Goal: Task Accomplishment & Management: Manage account settings

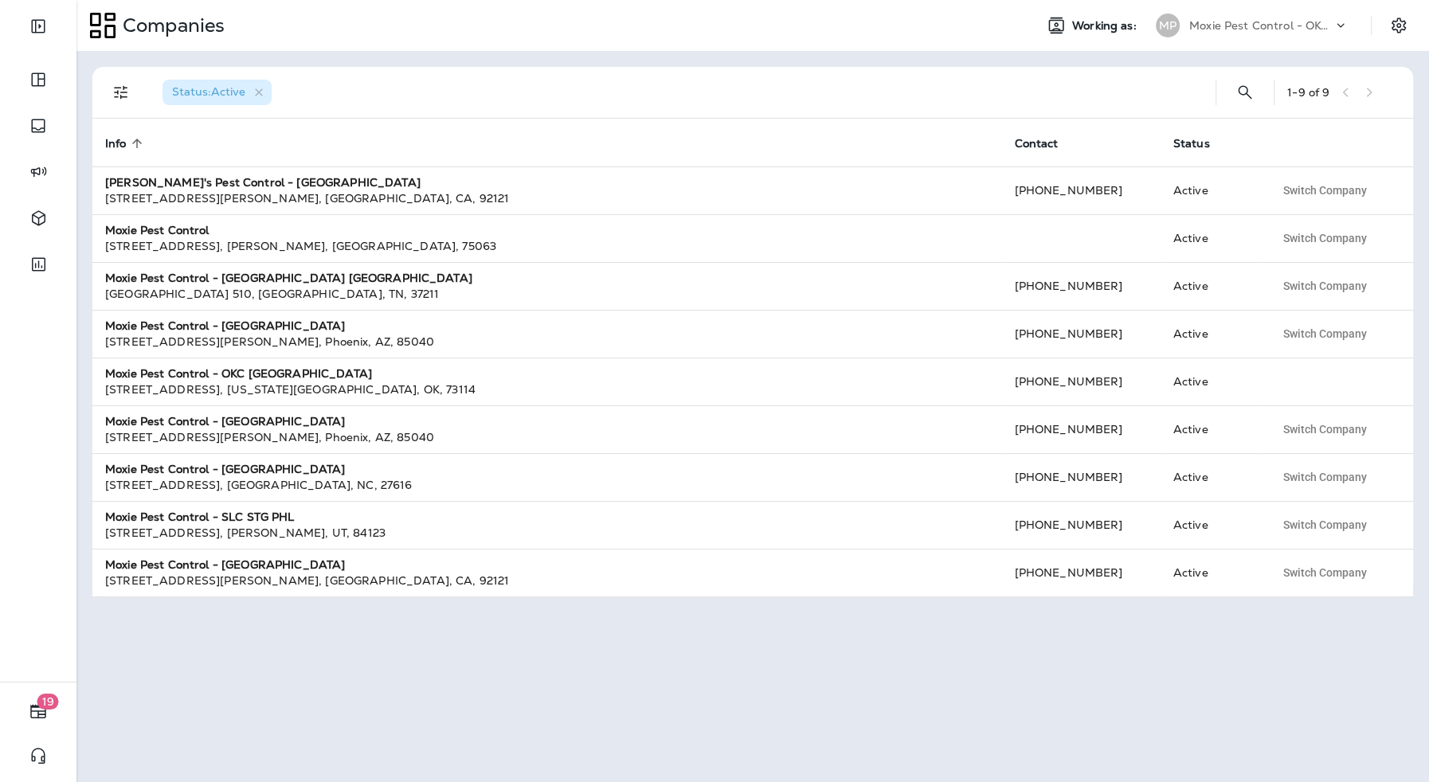
click at [1233, 16] on div "Moxie Pest Control - OKC [GEOGRAPHIC_DATA]" at bounding box center [1261, 26] width 143 height 24
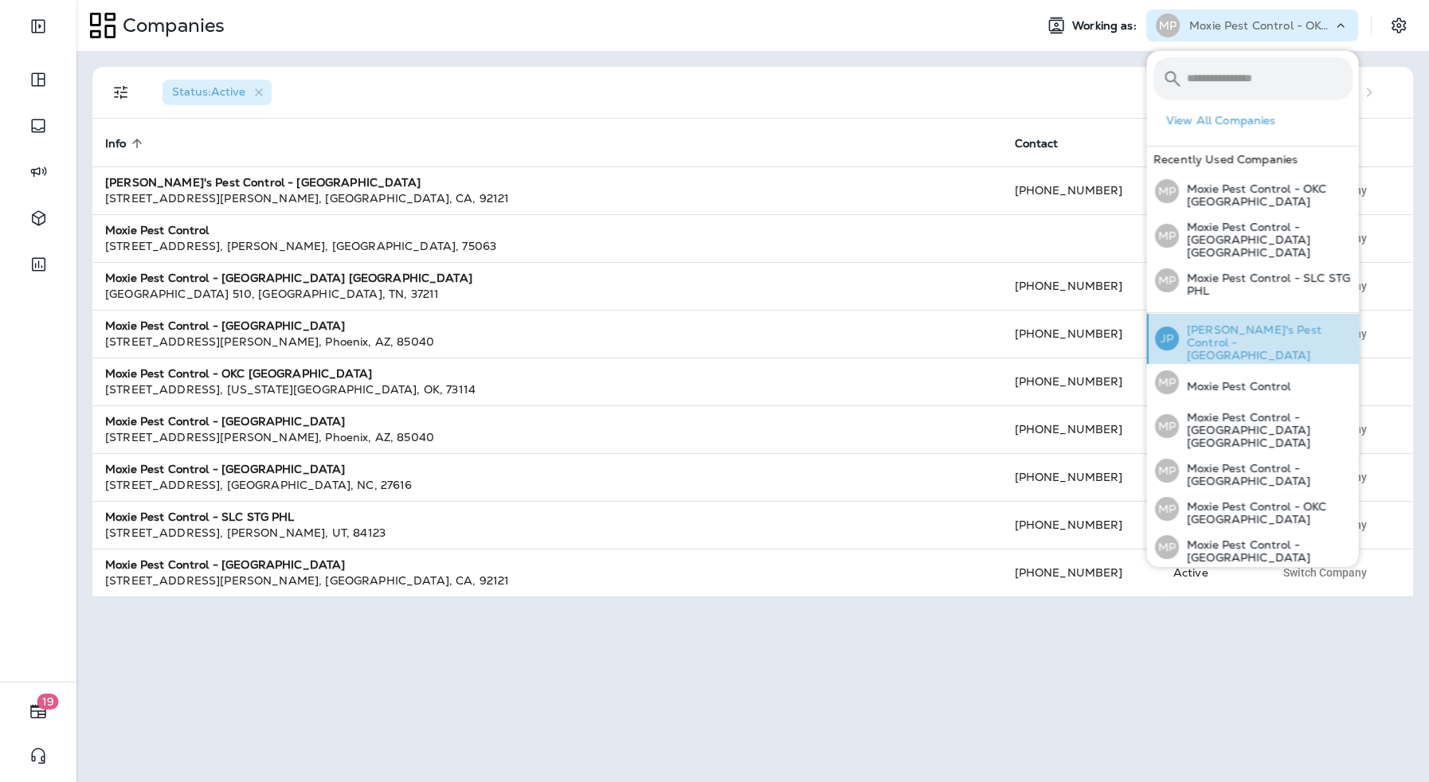
click at [1298, 334] on p "[PERSON_NAME]'s Pest Control - [GEOGRAPHIC_DATA]" at bounding box center [1265, 342] width 174 height 38
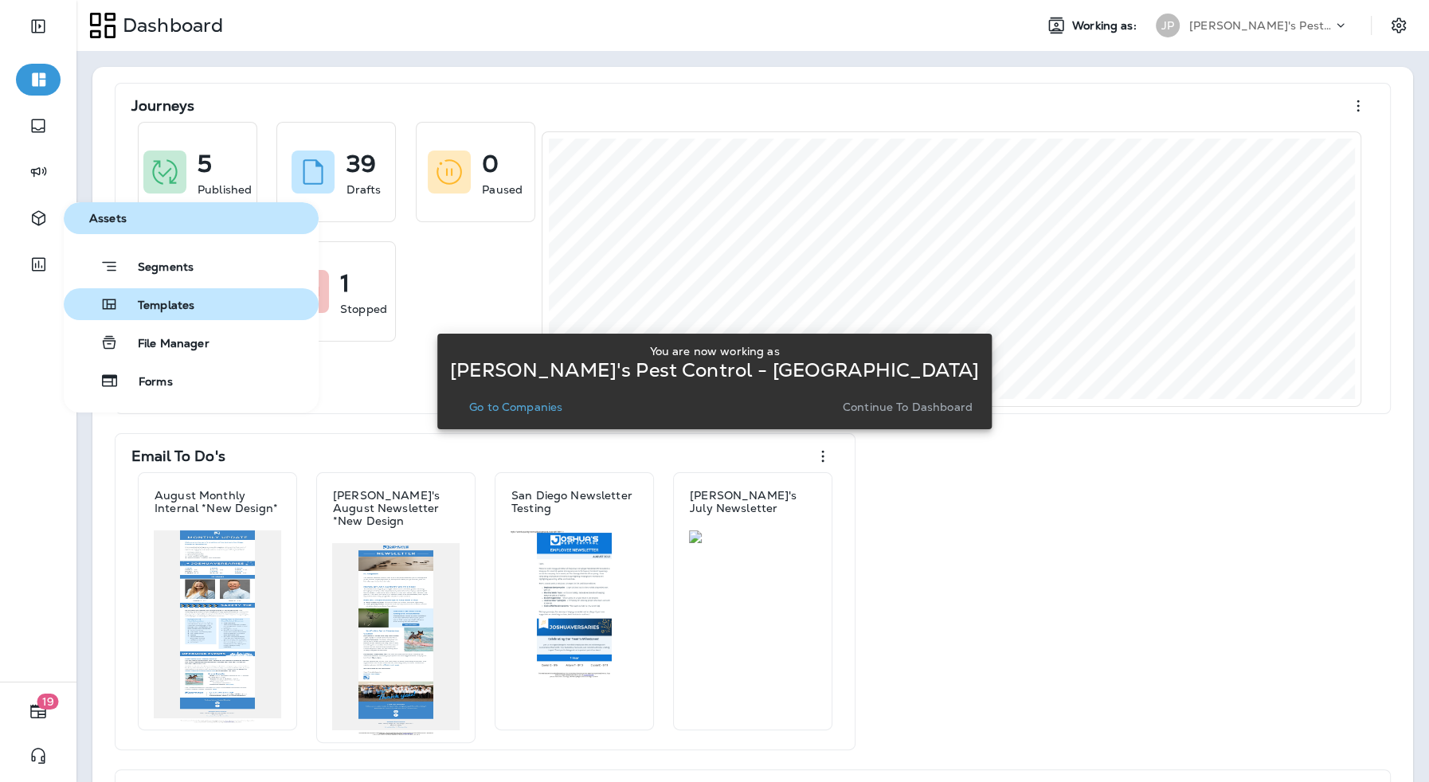
click at [123, 306] on span "Templates" at bounding box center [157, 306] width 76 height 15
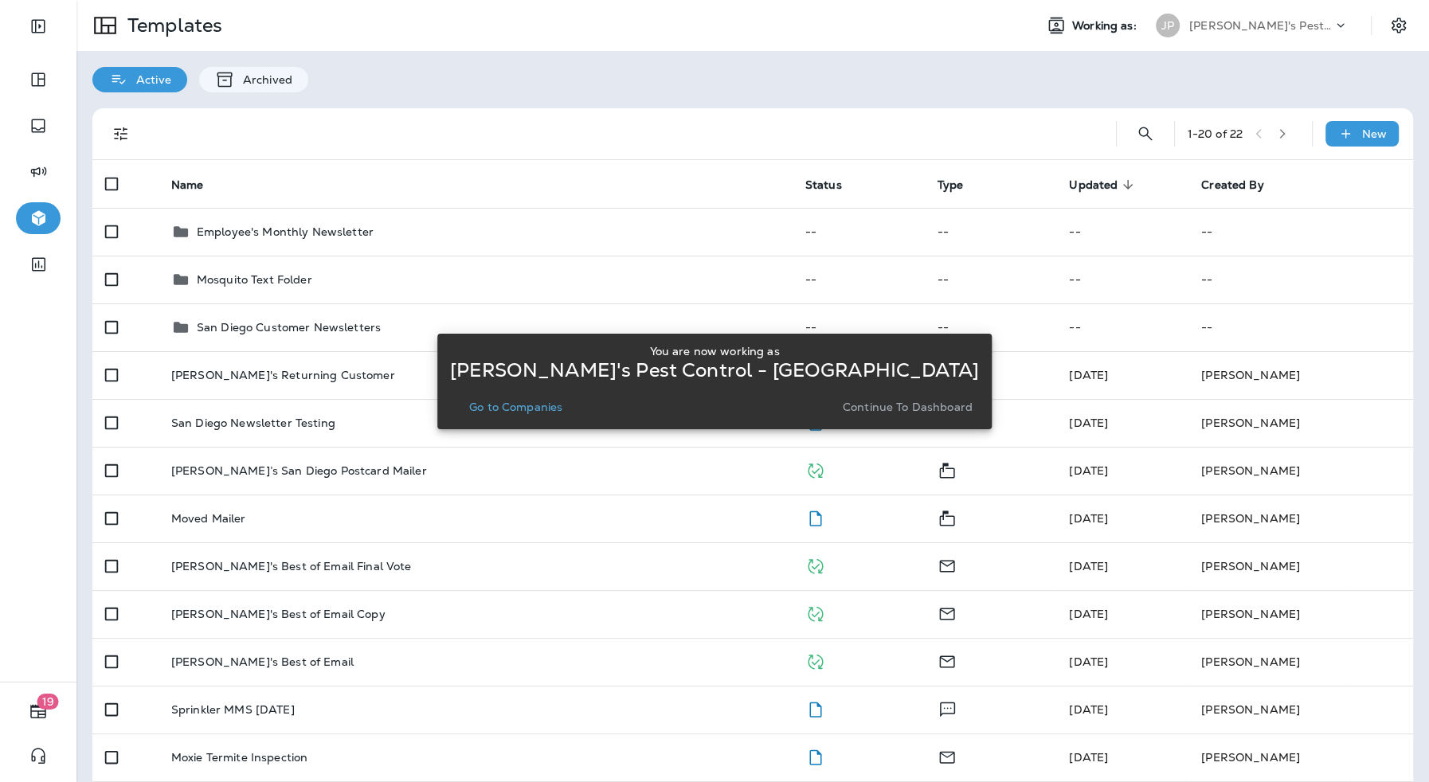
click at [701, 88] on div "You are now working as [PERSON_NAME]'s Pest Control - [GEOGRAPHIC_DATA] Go to C…" at bounding box center [714, 381] width 555 height 763
click at [559, 414] on button "Go to Companies" at bounding box center [516, 407] width 106 height 22
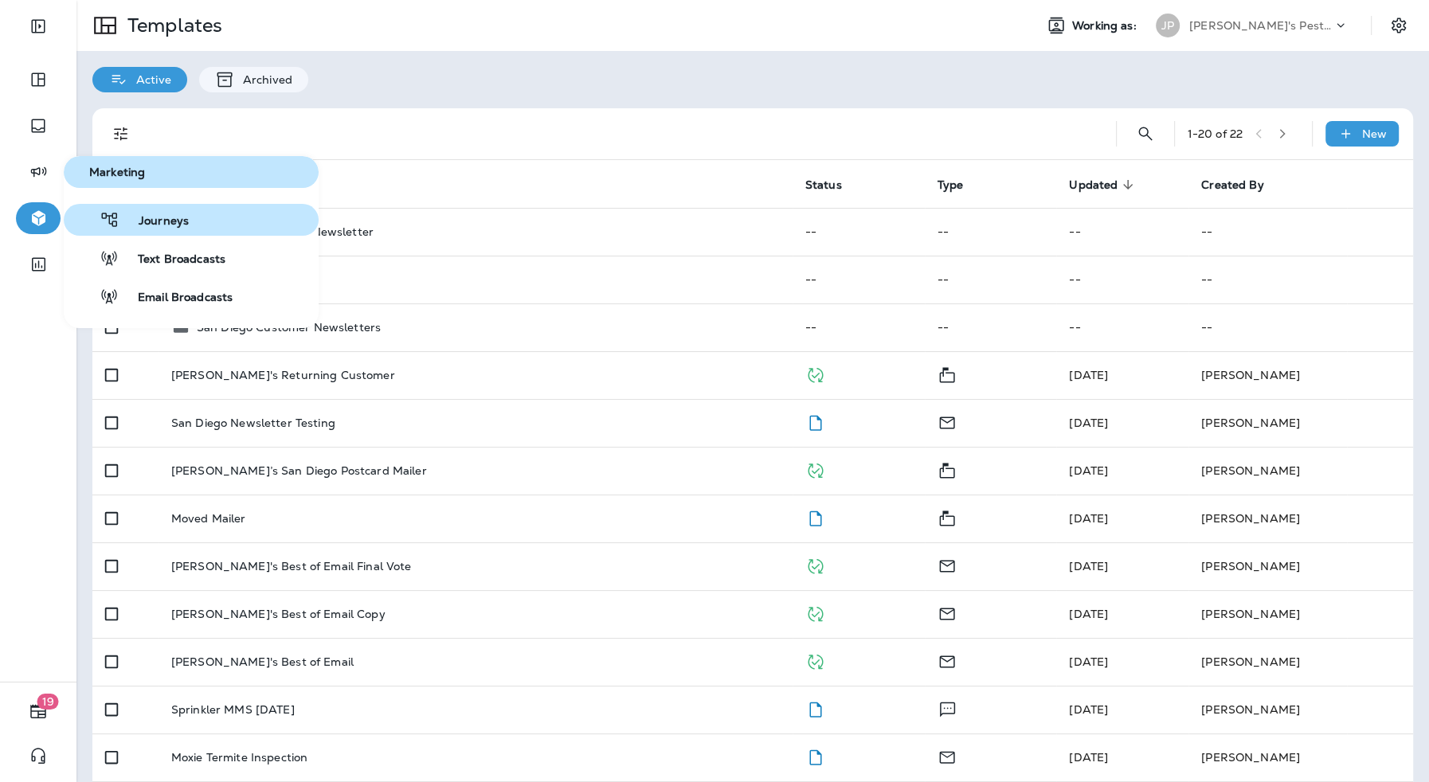
click at [169, 214] on span "Journeys" at bounding box center [154, 221] width 69 height 15
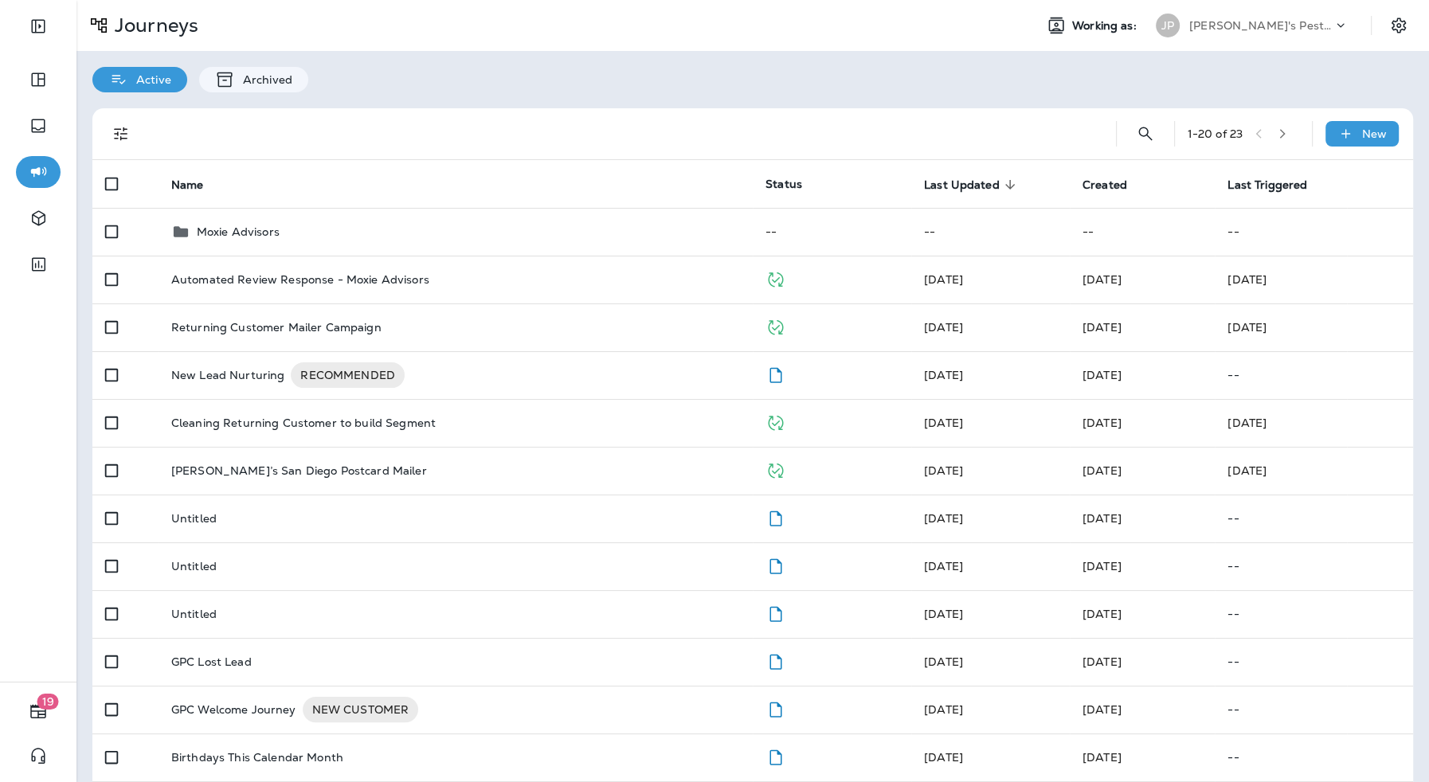
click at [507, 212] on td "Moxie Advisors" at bounding box center [456, 232] width 594 height 48
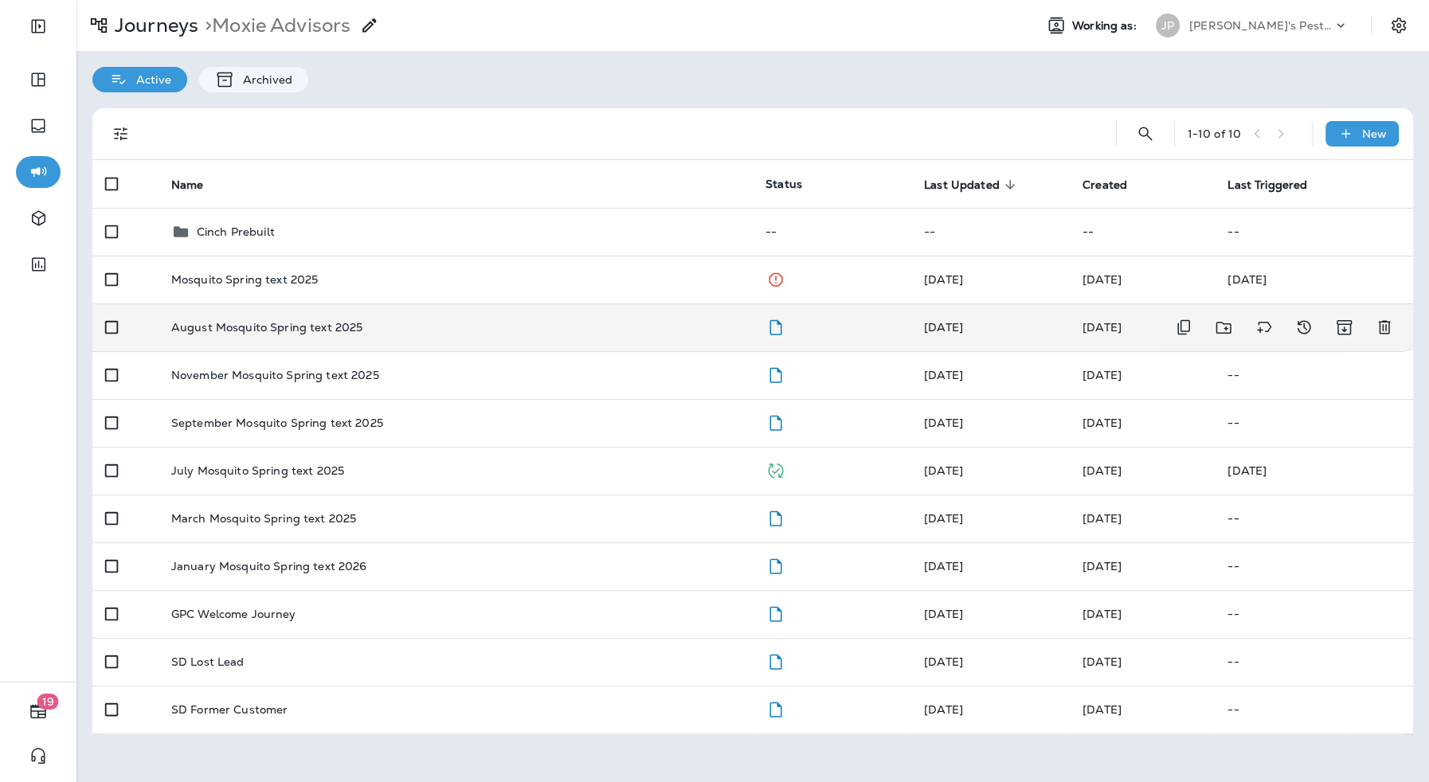
click at [756, 324] on td at bounding box center [832, 328] width 159 height 48
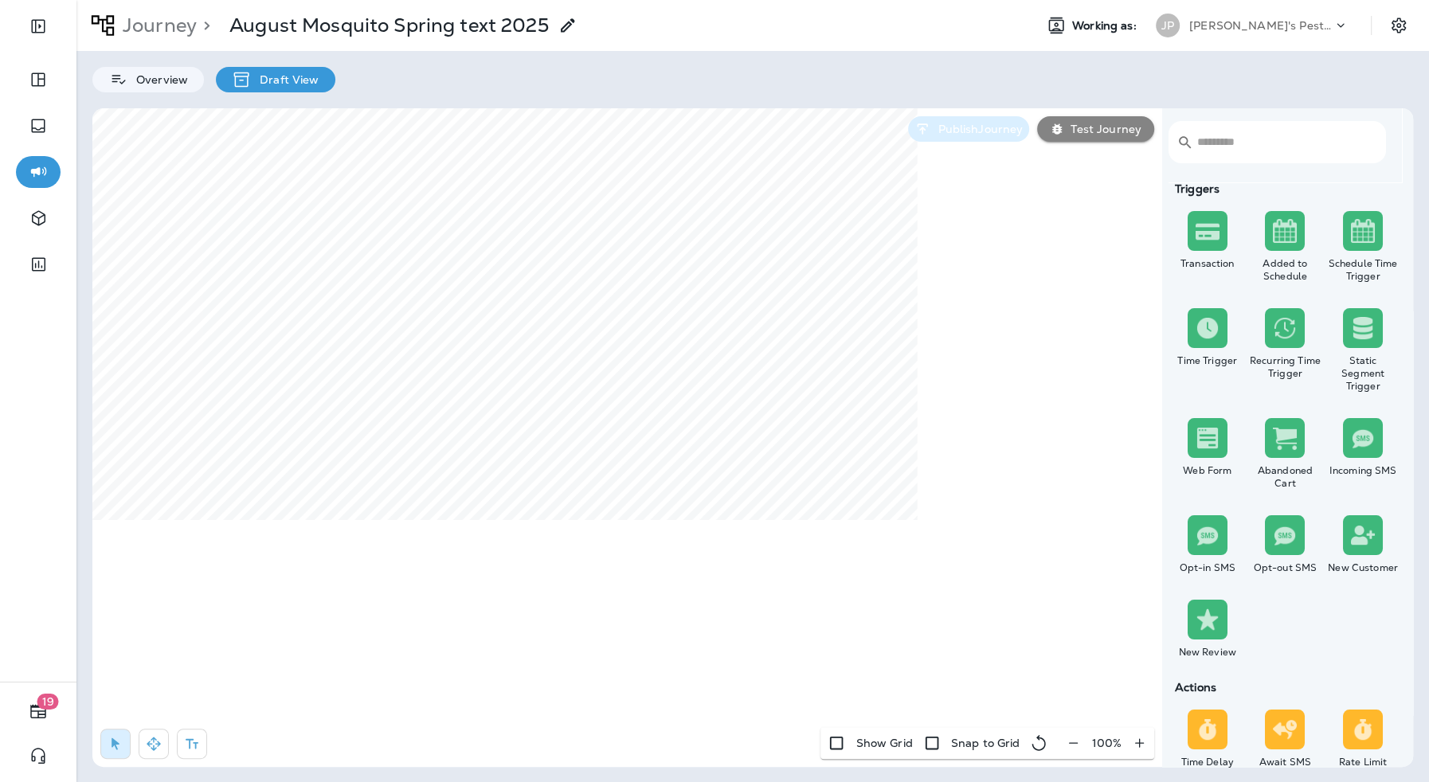
click at [942, 125] on p "Publish Journey" at bounding box center [977, 129] width 92 height 13
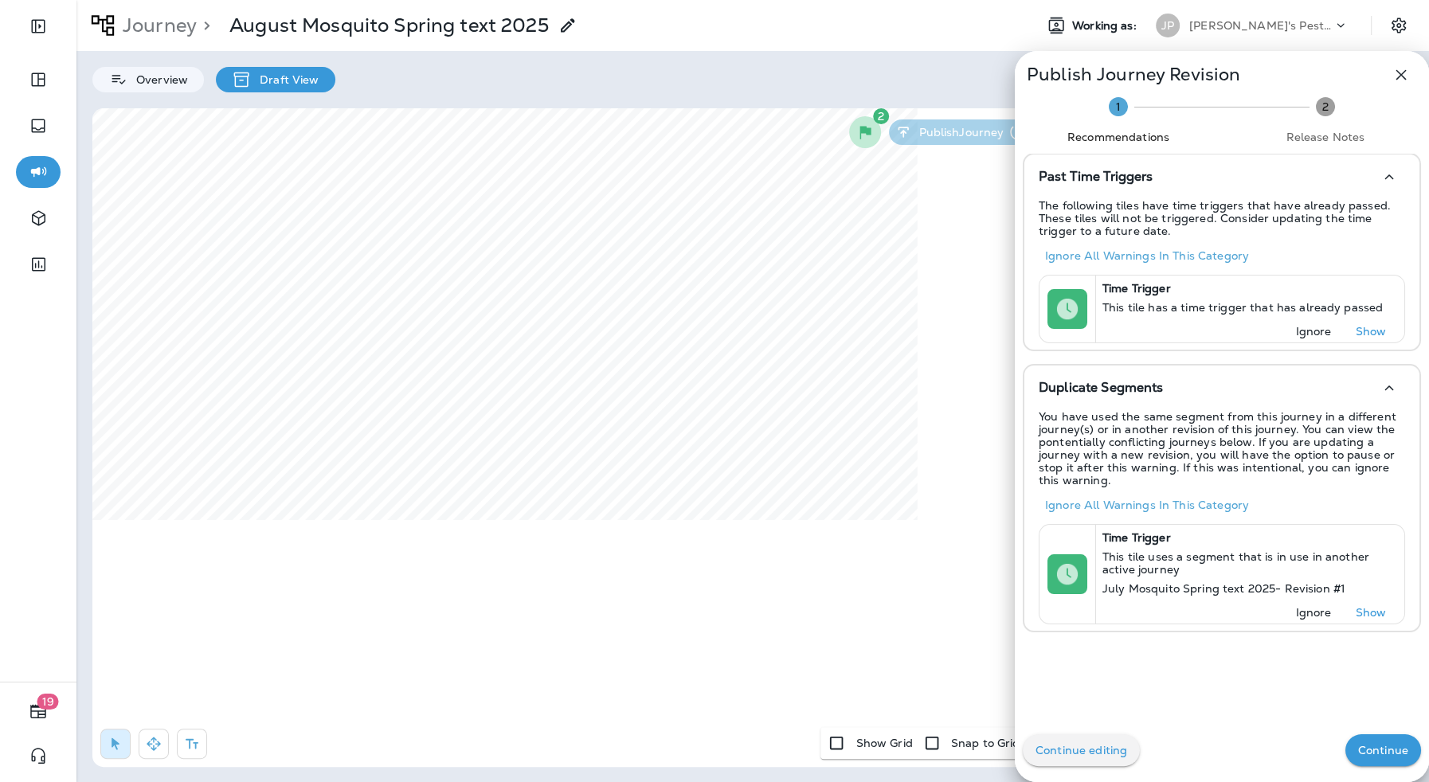
drag, startPoint x: 1381, startPoint y: 751, endPoint x: 1220, endPoint y: 732, distance: 162.1
click at [1220, 732] on div "Continue editing Continue" at bounding box center [1222, 751] width 414 height 64
click at [1087, 753] on p "Continue editing" at bounding box center [1082, 750] width 92 height 13
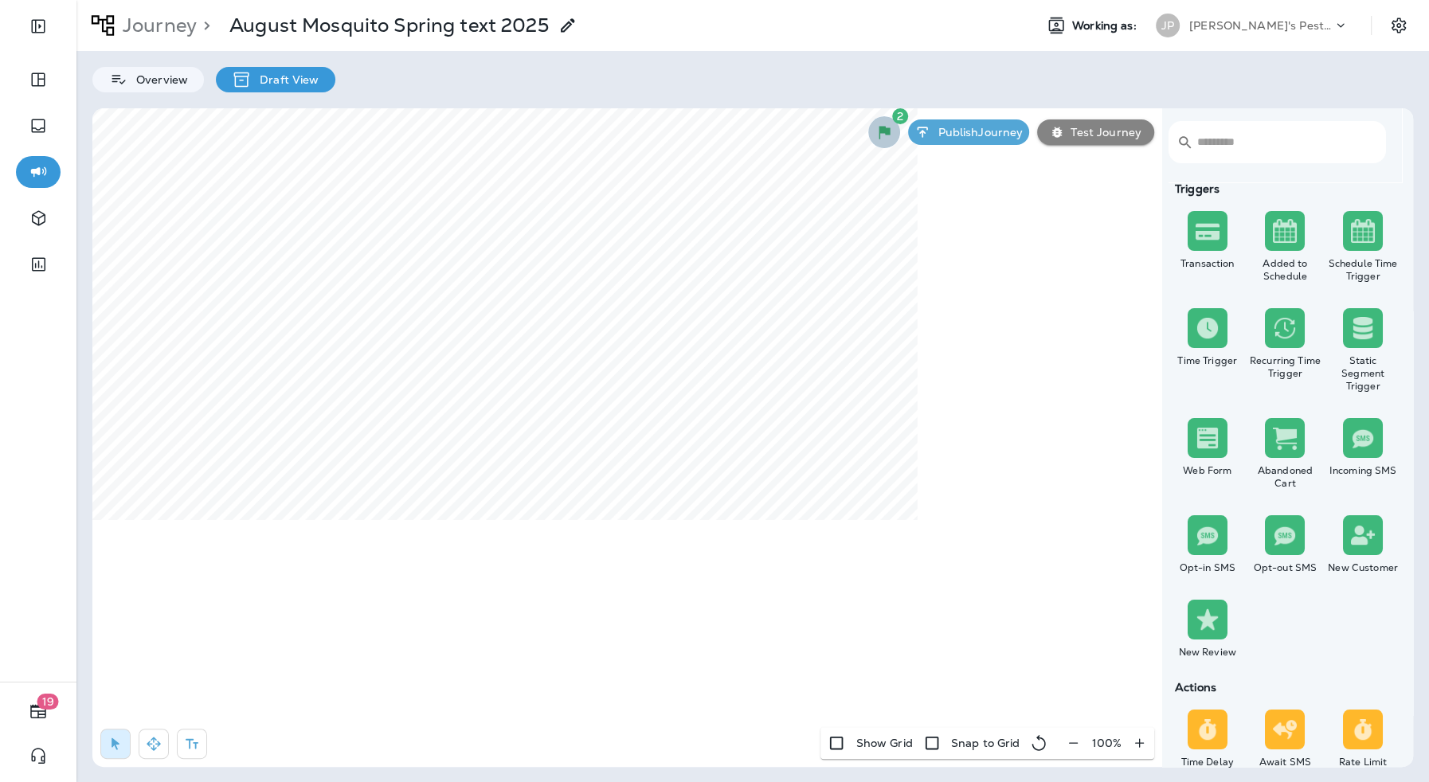
click at [887, 137] on icon "button" at bounding box center [884, 132] width 19 height 19
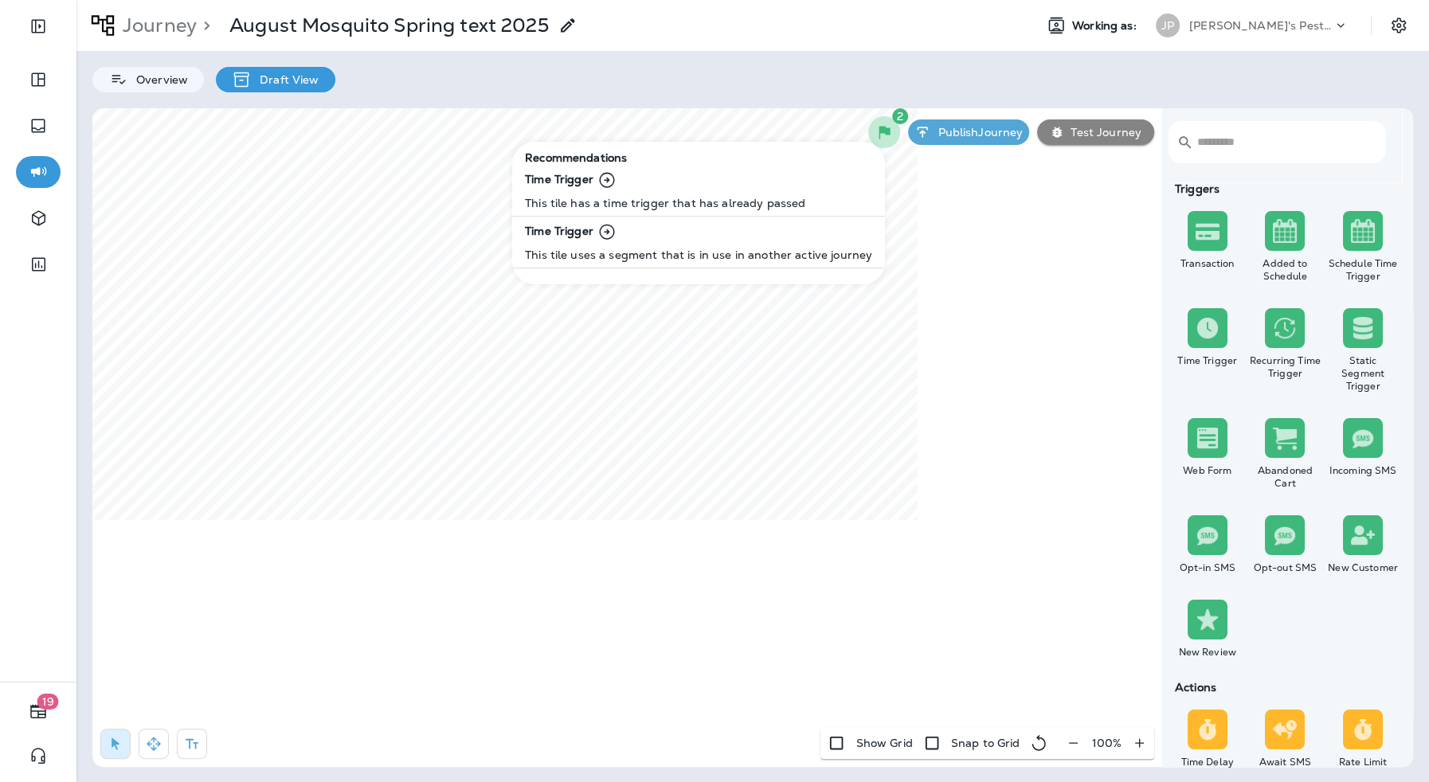
click at [588, 177] on p "Time Trigger" at bounding box center [665, 181] width 280 height 20
click at [1038, 247] on div at bounding box center [714, 391] width 1429 height 782
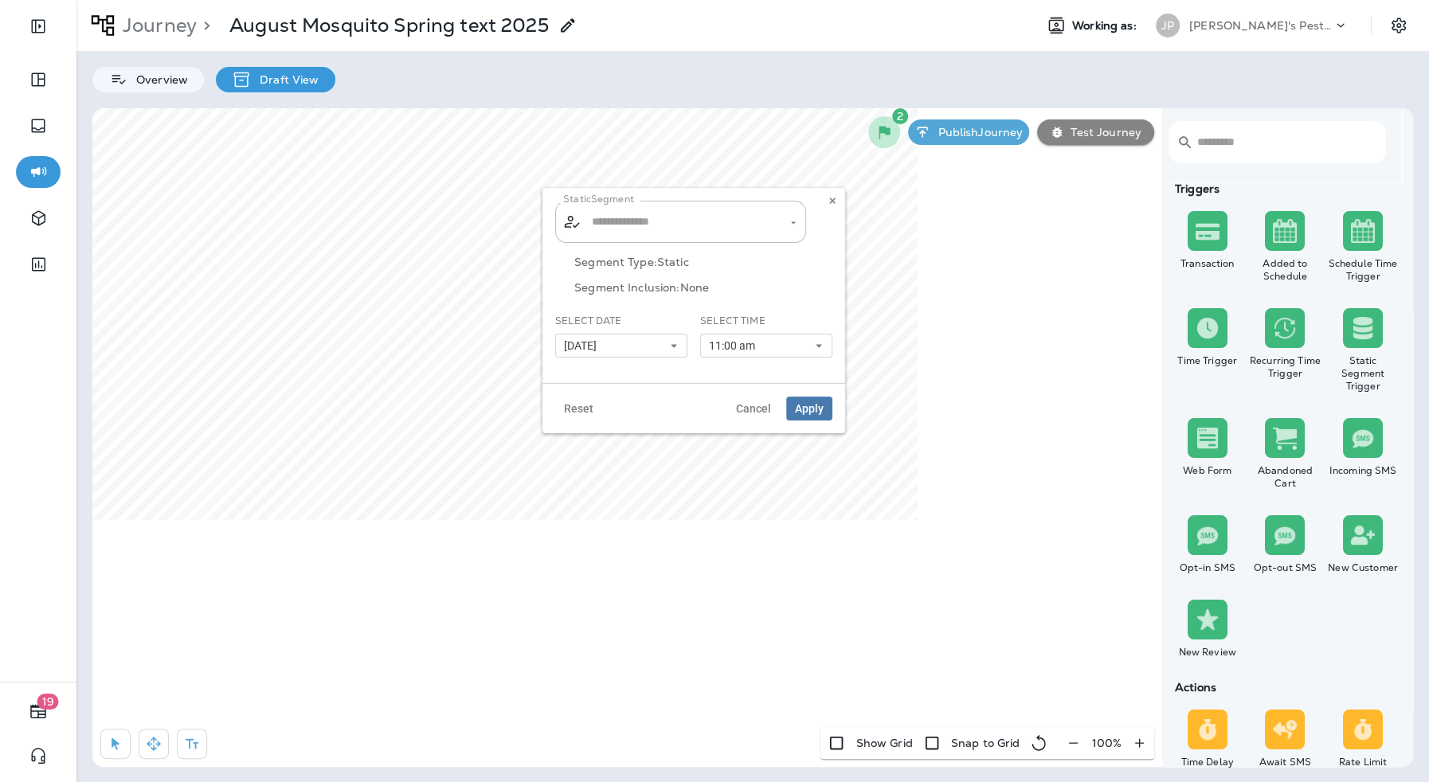
type input "**********"
click at [633, 343] on button "[DATE]" at bounding box center [621, 346] width 132 height 24
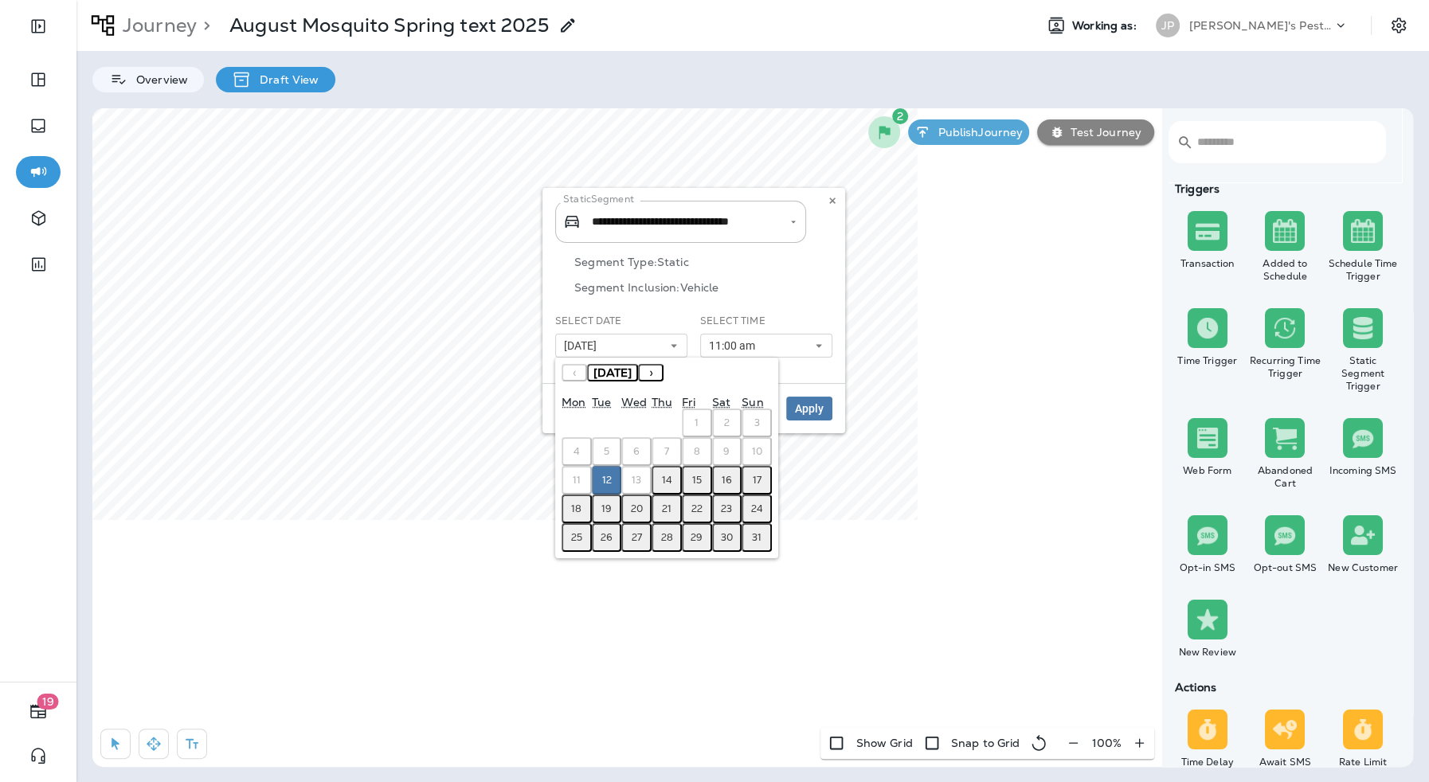
click at [672, 478] on button "14" at bounding box center [667, 480] width 30 height 29
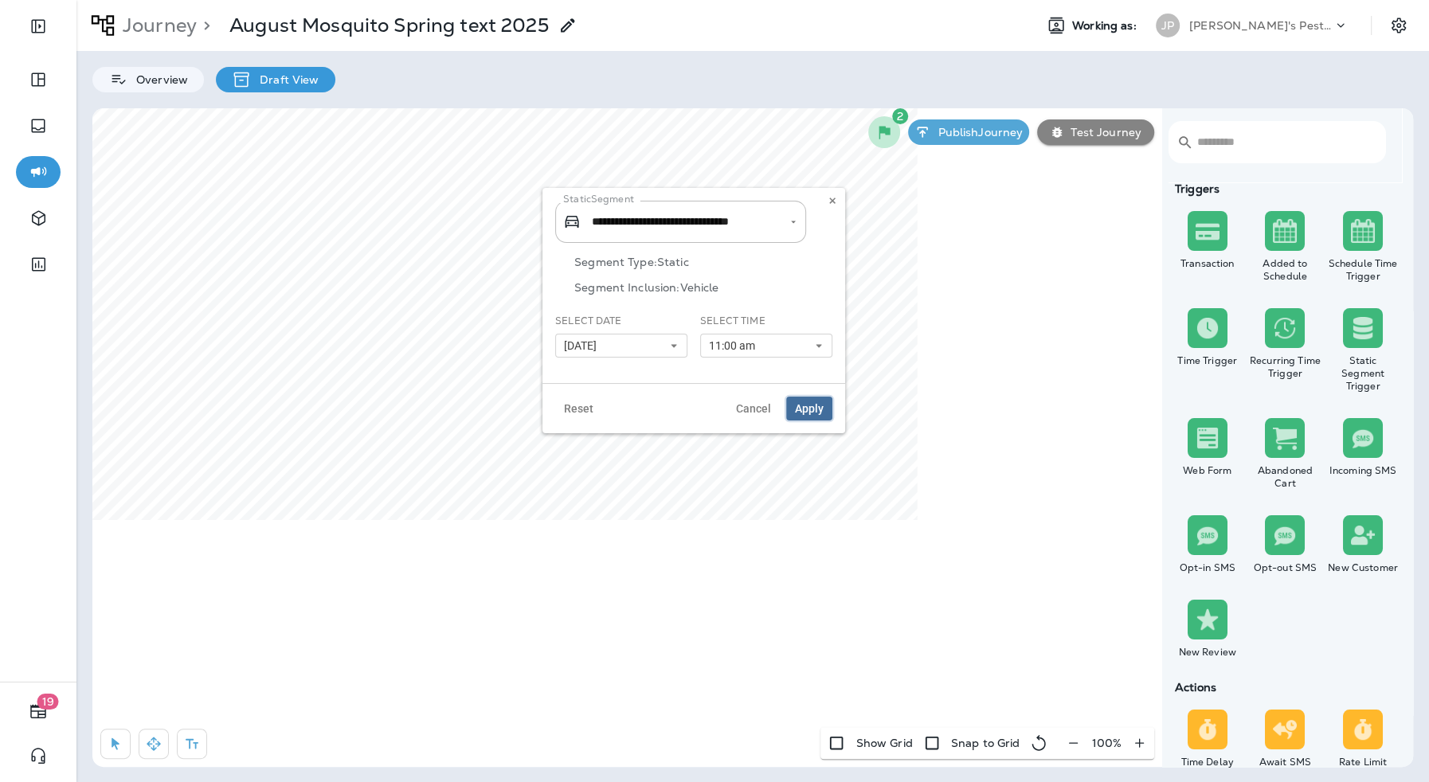
click at [806, 407] on span "Apply" at bounding box center [809, 408] width 29 height 11
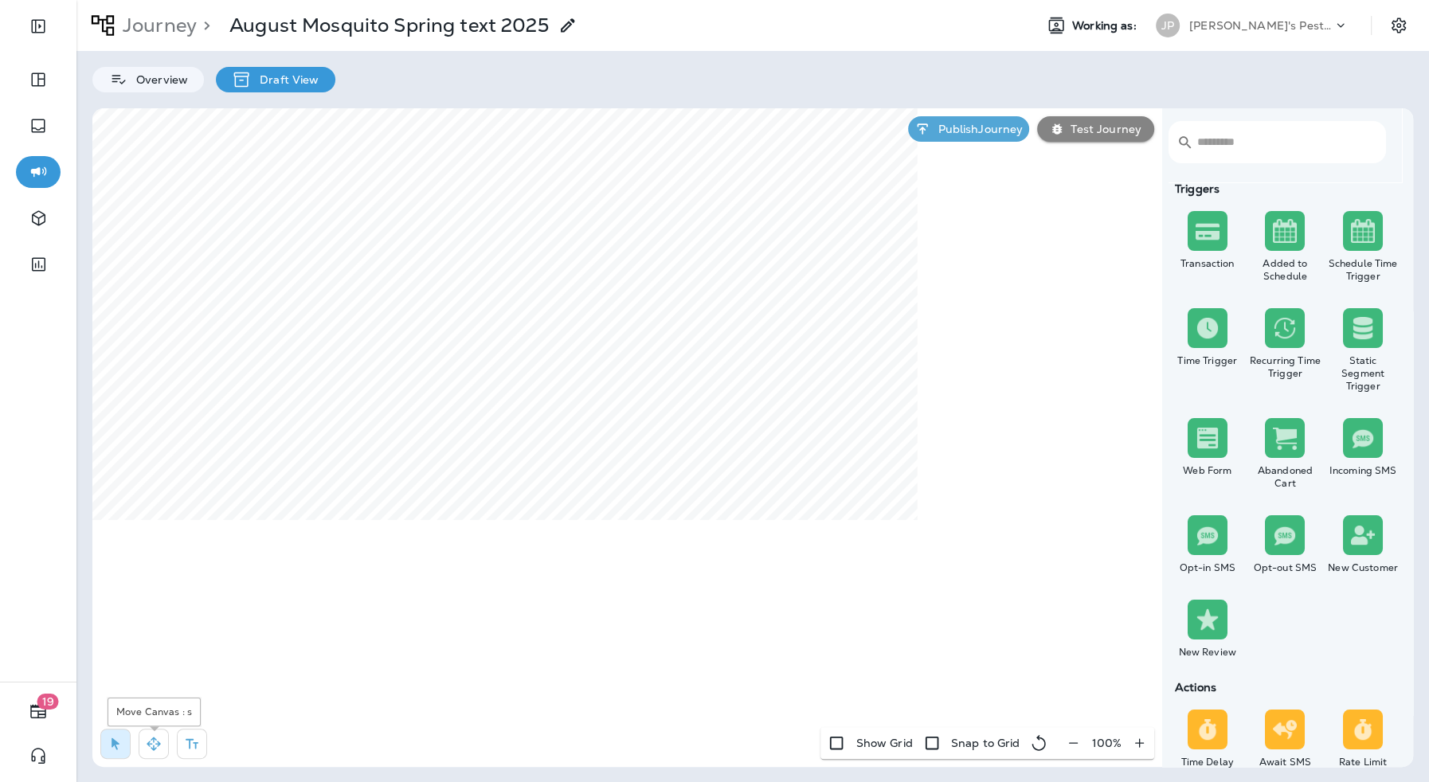
click at [151, 744] on icon "button" at bounding box center [154, 744] width 14 height 14
click at [982, 126] on p "Publish Journey" at bounding box center [977, 129] width 92 height 13
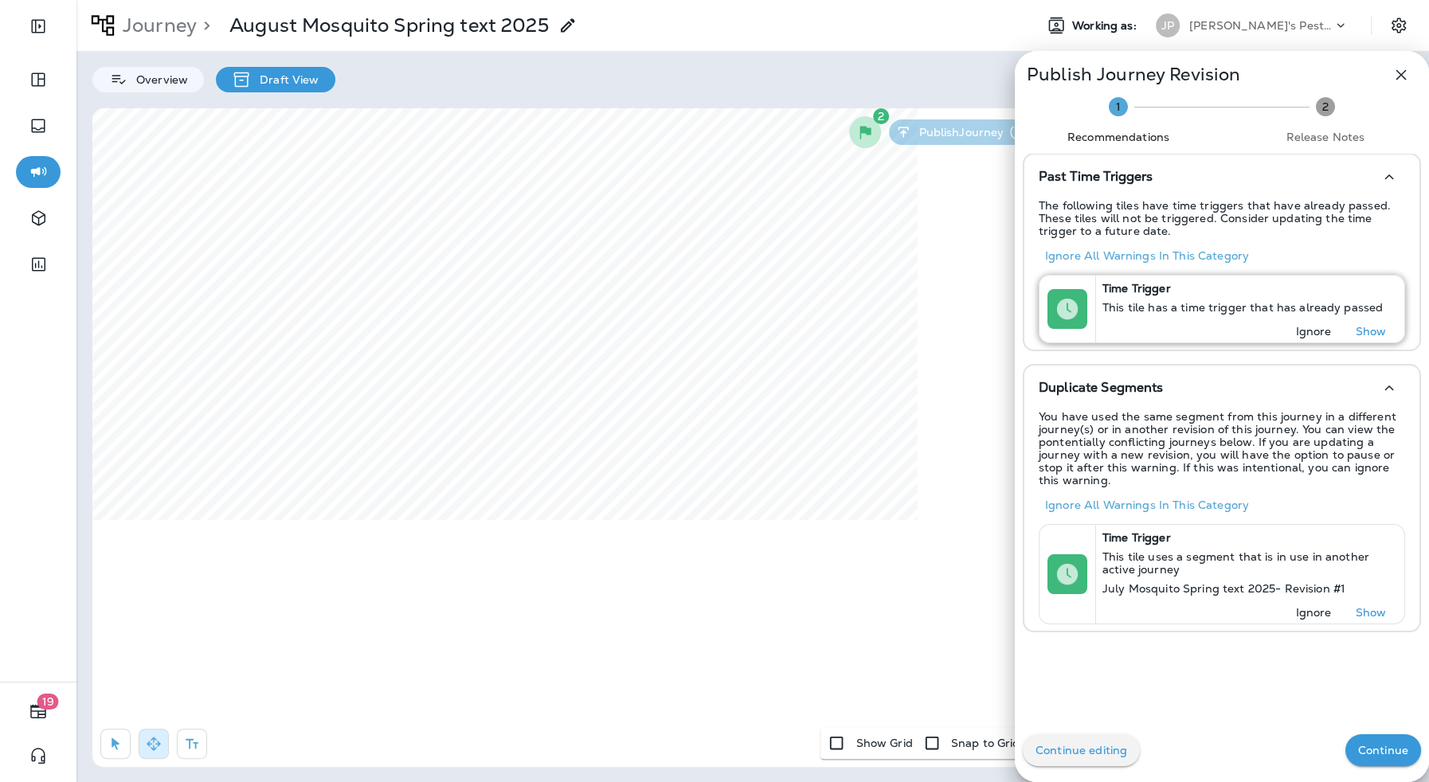
click at [1366, 333] on p "Show" at bounding box center [1371, 331] width 31 height 13
click at [513, 244] on div at bounding box center [714, 391] width 1429 height 782
click at [546, 244] on div at bounding box center [714, 391] width 1429 height 782
click at [569, 267] on div at bounding box center [714, 391] width 1429 height 782
click at [546, 218] on div at bounding box center [714, 391] width 1429 height 782
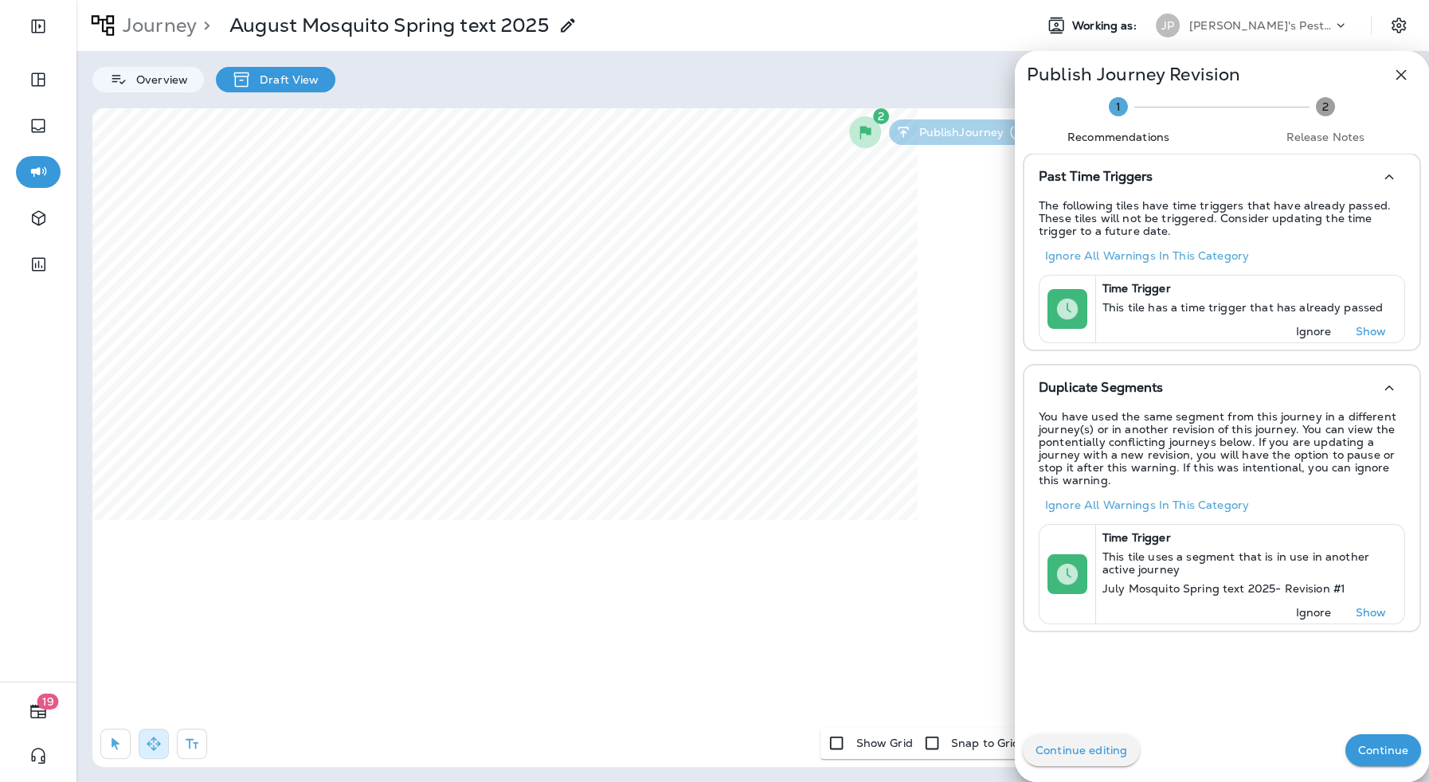
click at [1084, 744] on p "Continue editing" at bounding box center [1082, 750] width 92 height 13
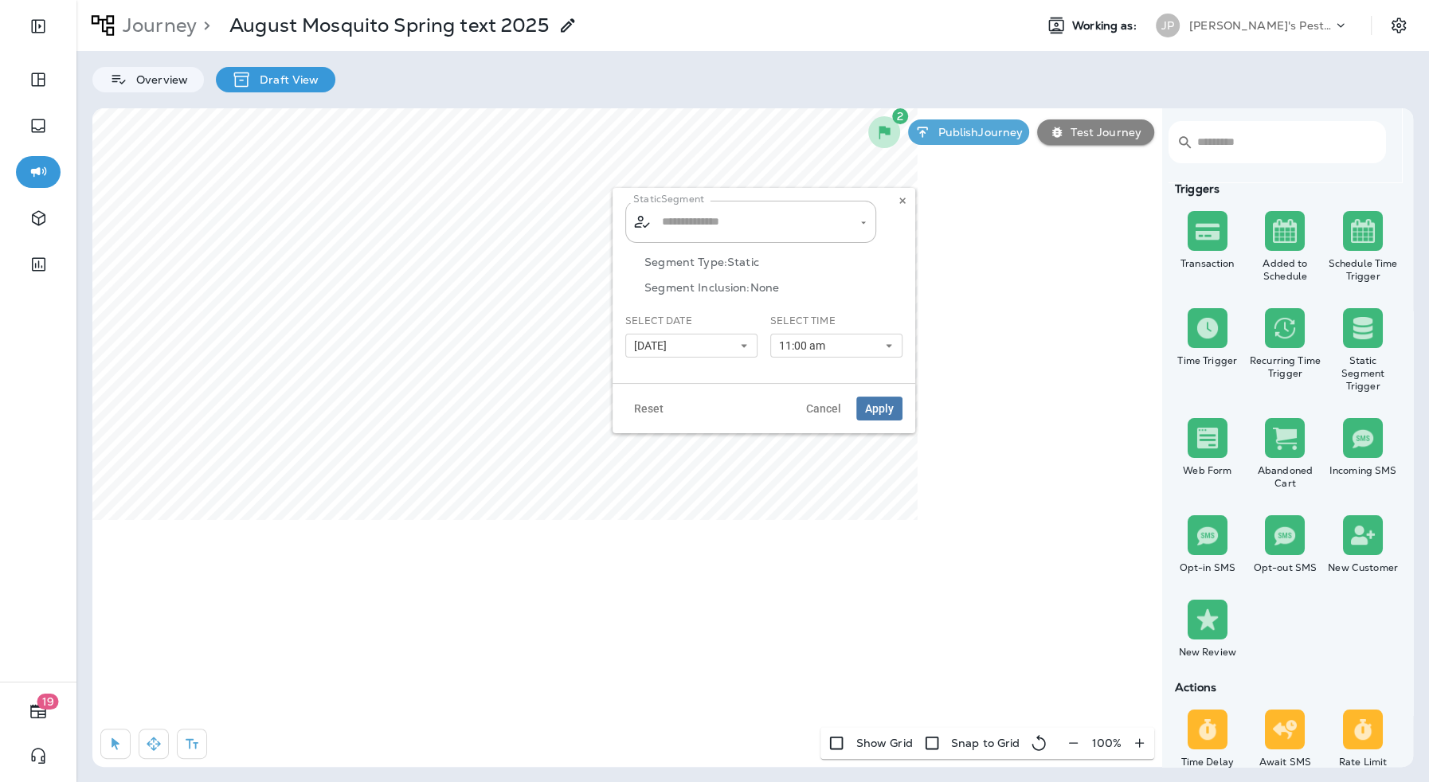
type input "**********"
click at [833, 352] on button "11:00 am" at bounding box center [836, 346] width 132 height 24
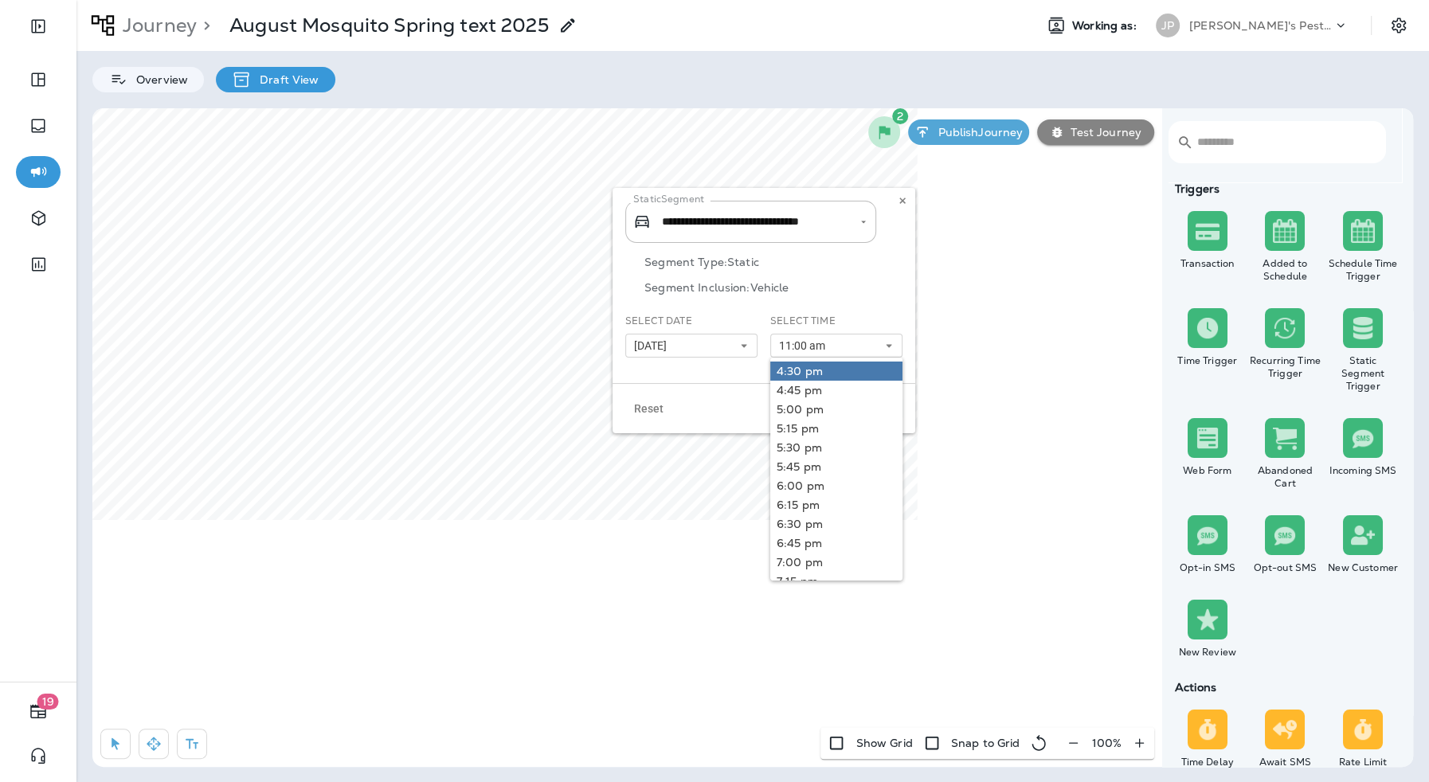
click at [798, 365] on link "4:30 pm" at bounding box center [836, 371] width 132 height 19
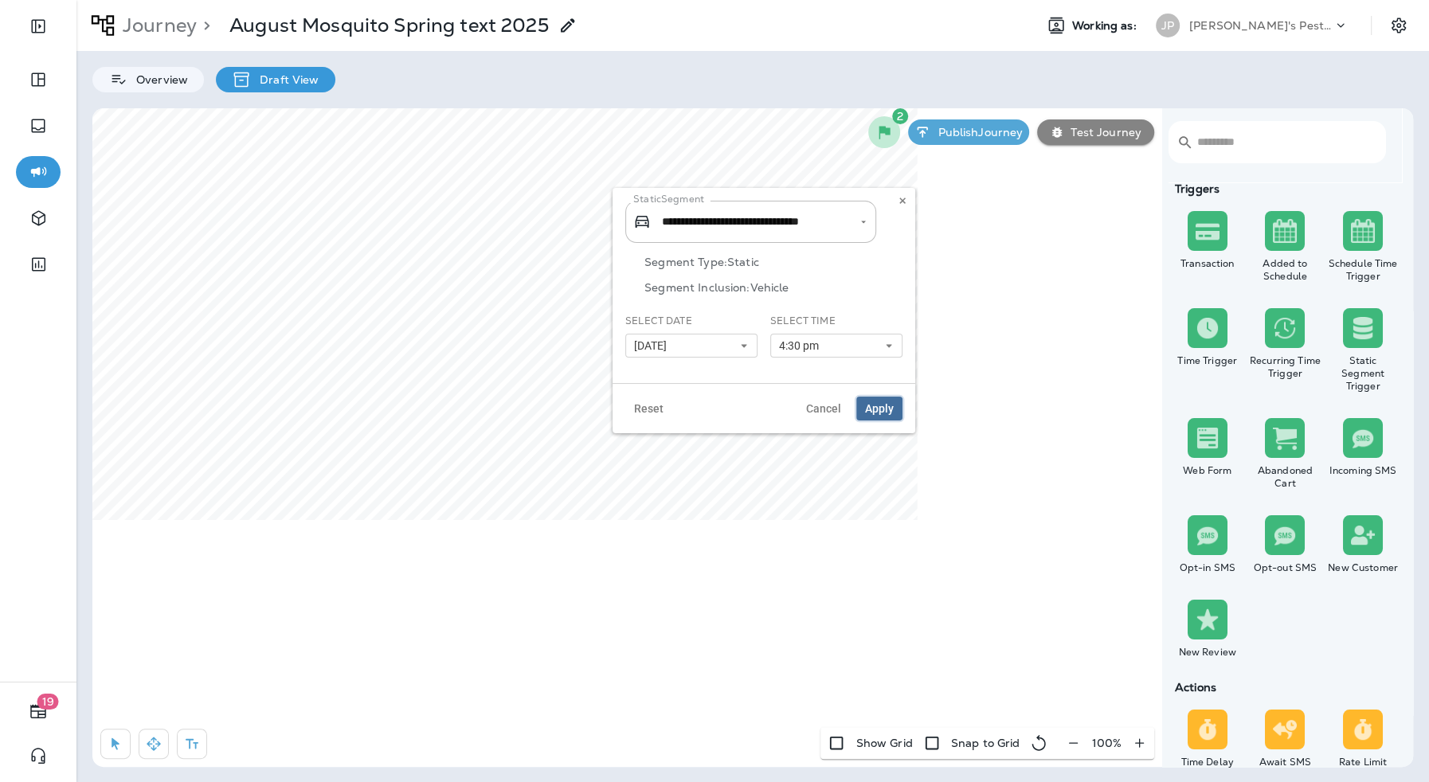
click at [876, 410] on span "Apply" at bounding box center [879, 408] width 29 height 11
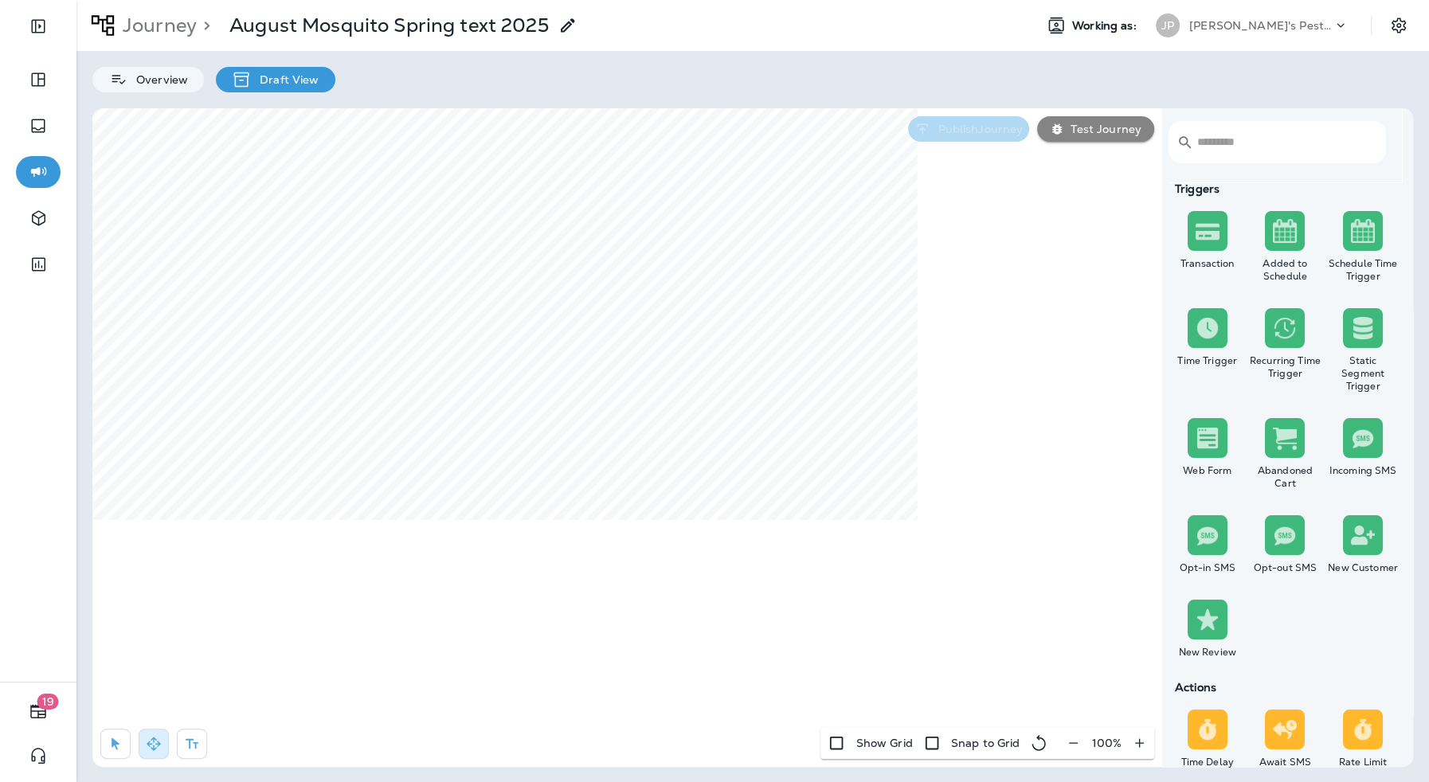
click at [969, 120] on button "Publish Journey" at bounding box center [968, 128] width 121 height 25
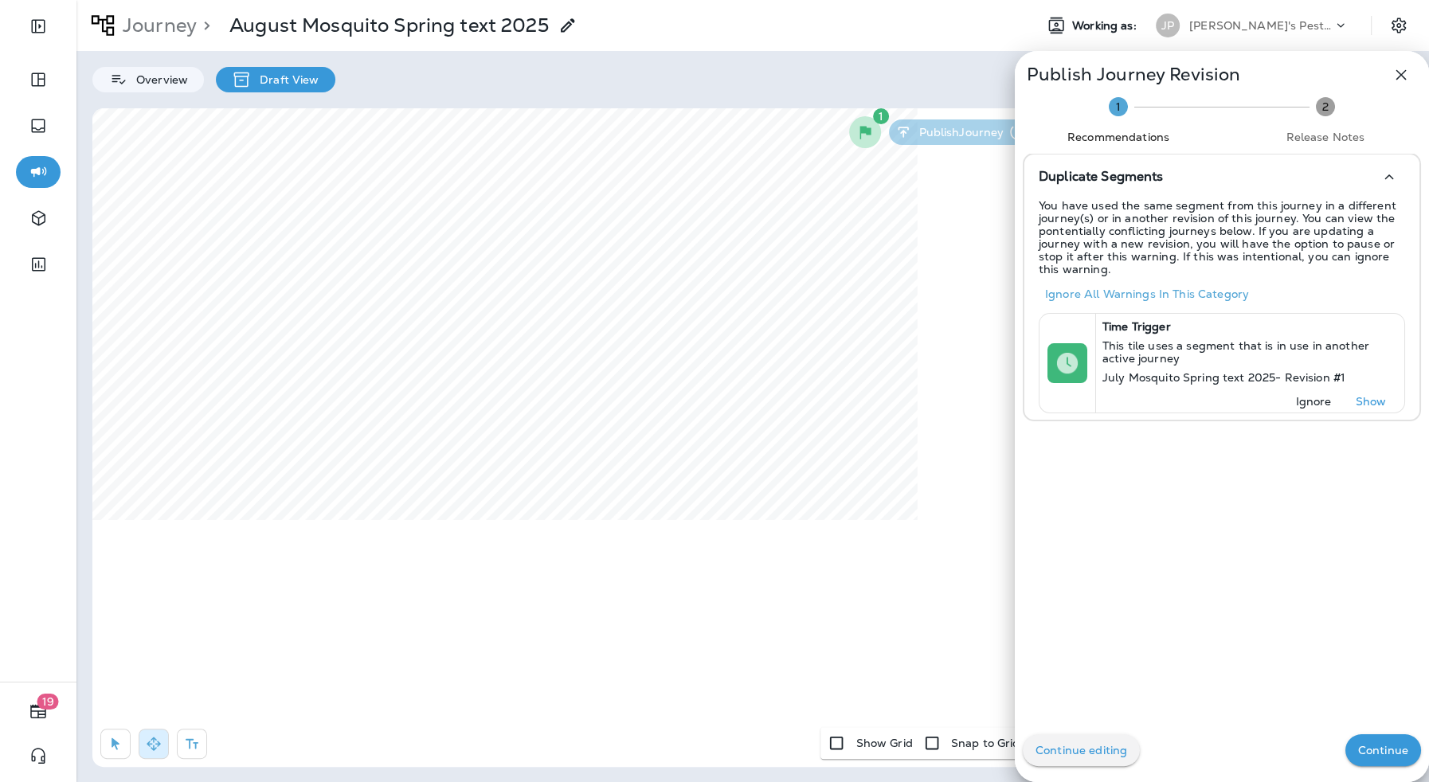
click at [1376, 744] on p "Continue" at bounding box center [1383, 750] width 50 height 13
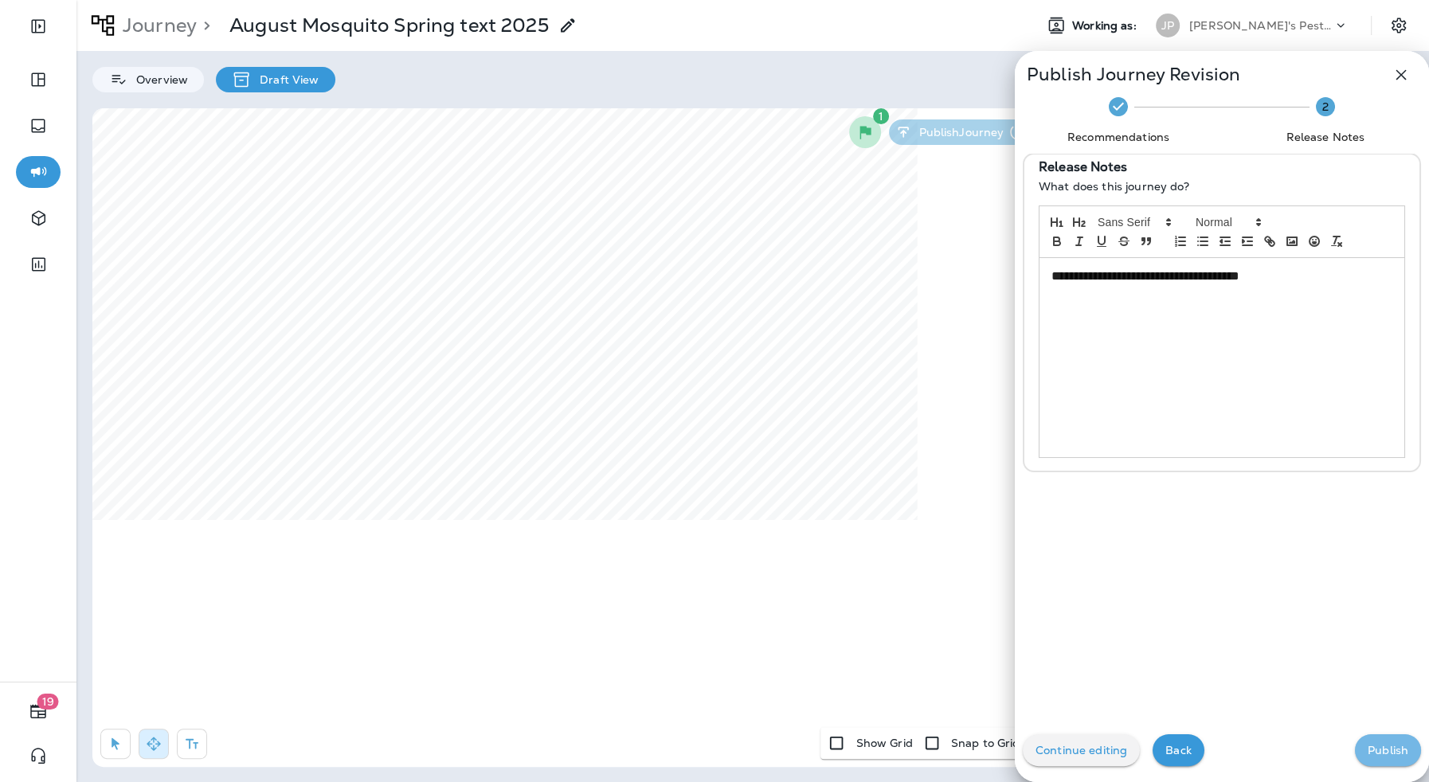
click at [1416, 750] on button "Publish" at bounding box center [1388, 751] width 66 height 32
